Goal: Task Accomplishment & Management: Manage account settings

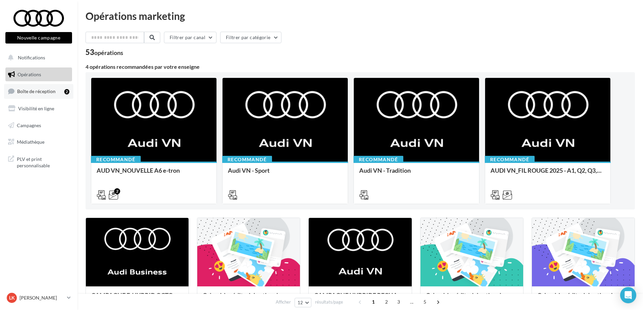
click at [47, 90] on span "Boîte de réception" at bounding box center [36, 91] width 38 height 6
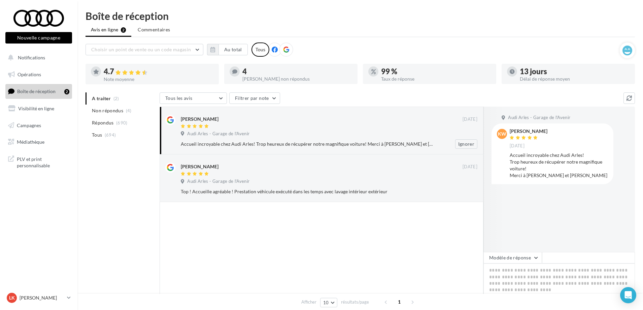
click at [215, 122] on div "[PERSON_NAME]" at bounding box center [322, 118] width 282 height 7
click at [209, 172] on icon at bounding box center [206, 173] width 5 height 4
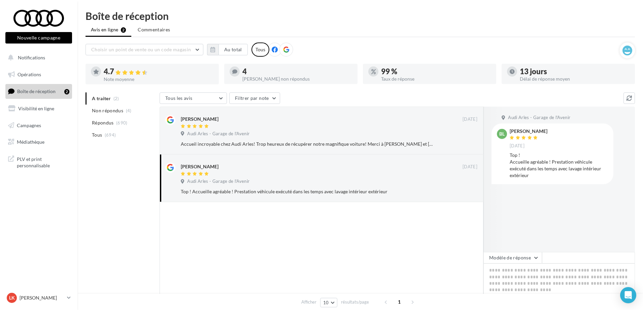
click at [335, 227] on div at bounding box center [322, 262] width 324 height 121
click at [90, 208] on div "A traiter (2) Non répondus (4) Répondus (690) Tous (694) Tous les avis Tous les…" at bounding box center [361, 216] width 550 height 249
